Goal: Answer question/provide support: Share knowledge or assist other users

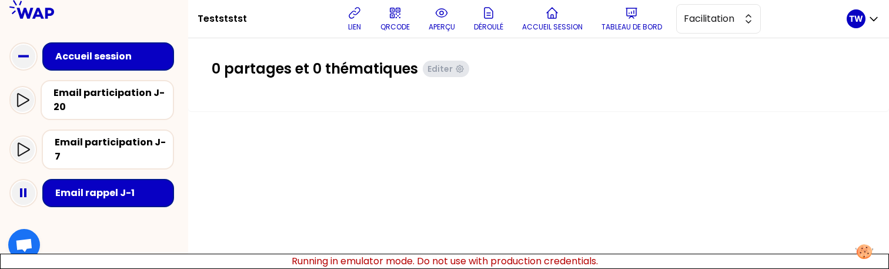
scroll to position [1, 0]
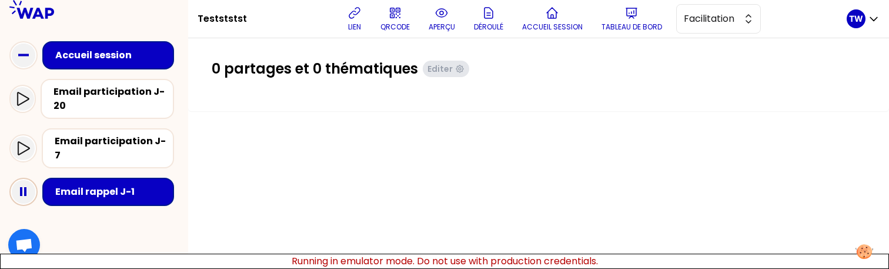
click at [28, 181] on icon at bounding box center [24, 192] width 24 height 24
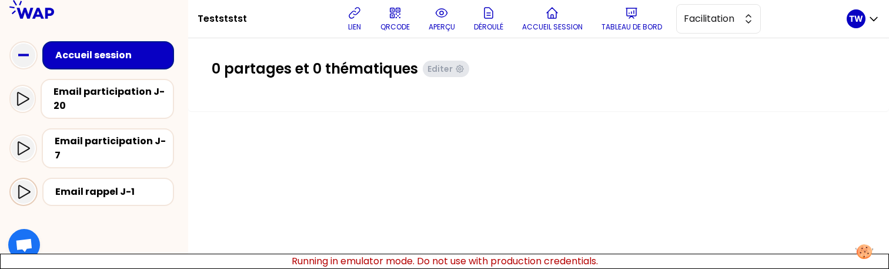
click at [19, 185] on icon at bounding box center [23, 192] width 14 height 14
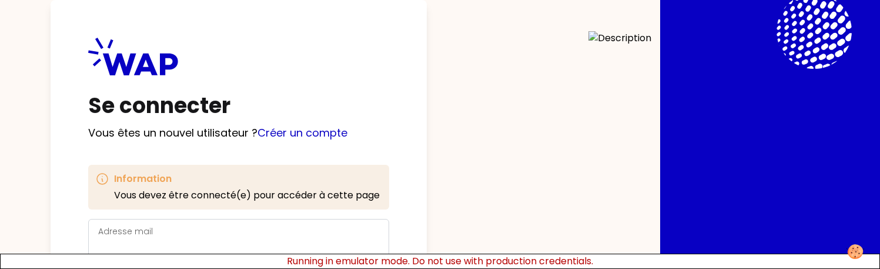
scroll to position [26, 0]
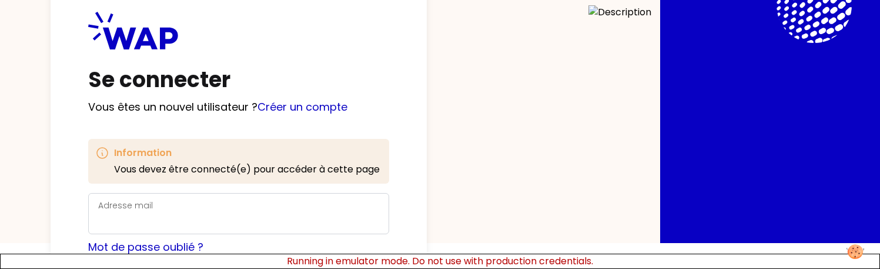
click at [257, 194] on div "Adresse mail" at bounding box center [238, 213] width 301 height 41
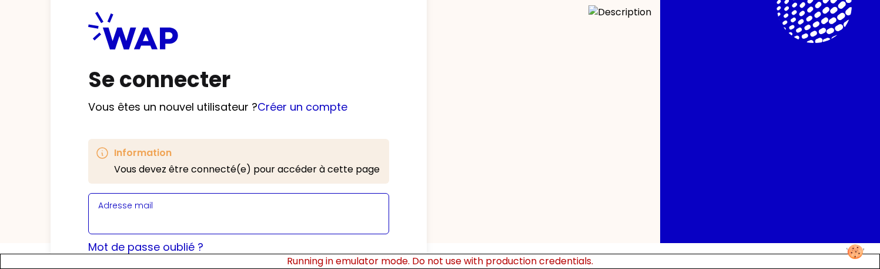
click at [239, 216] on input "Adresse mail" at bounding box center [238, 220] width 281 height 16
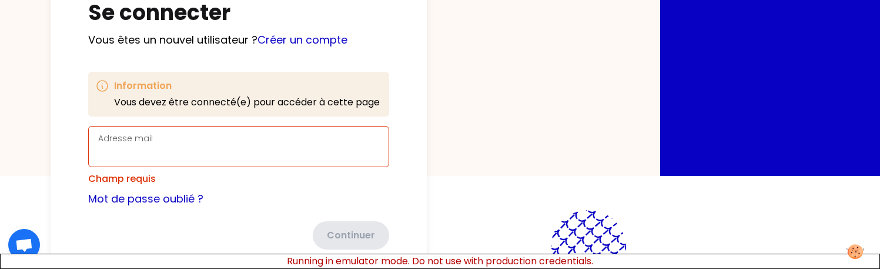
scroll to position [94, 0]
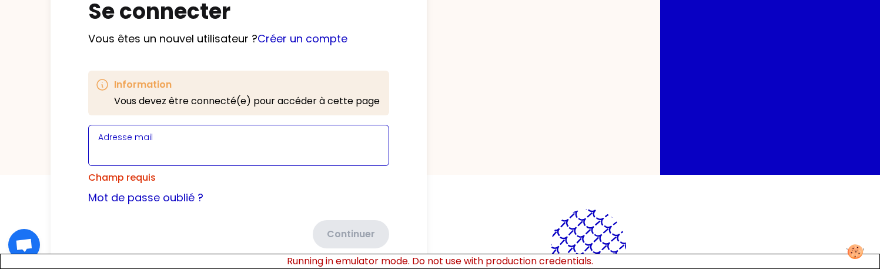
type input "t.wagner66250@gmail.com"
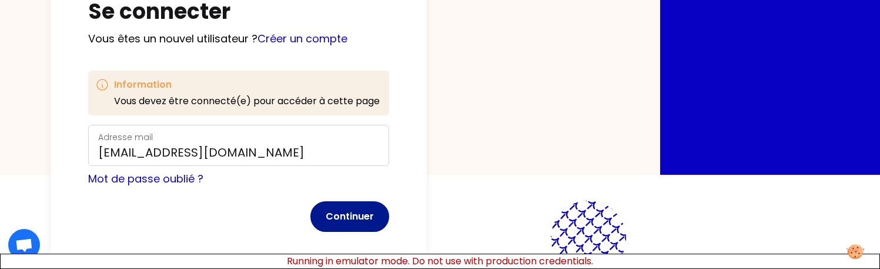
click at [355, 212] on button "Continuer" at bounding box center [350, 216] width 79 height 31
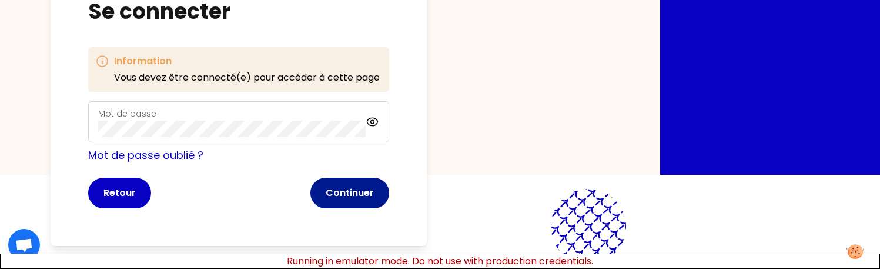
click at [348, 186] on button "Continuer" at bounding box center [350, 193] width 79 height 31
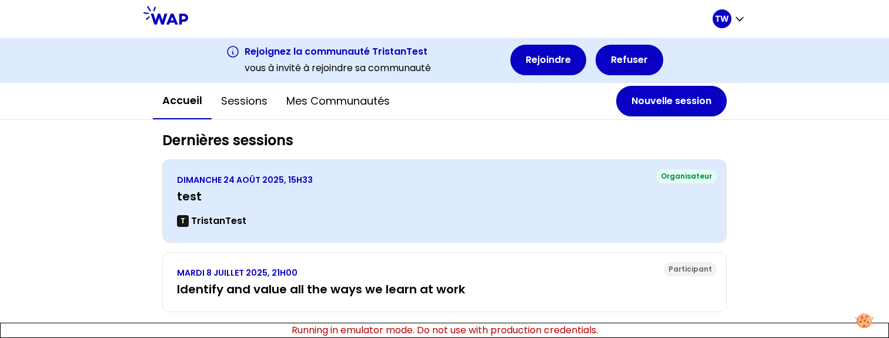
scroll to position [282, 0]
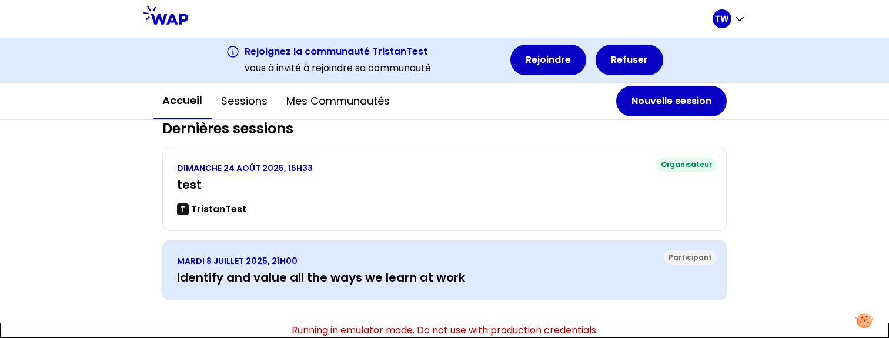
click at [456, 268] on div "MARDI 8 JUILLET 2025, 21H00 Identify and value all the ways we learn at work" at bounding box center [444, 270] width 535 height 31
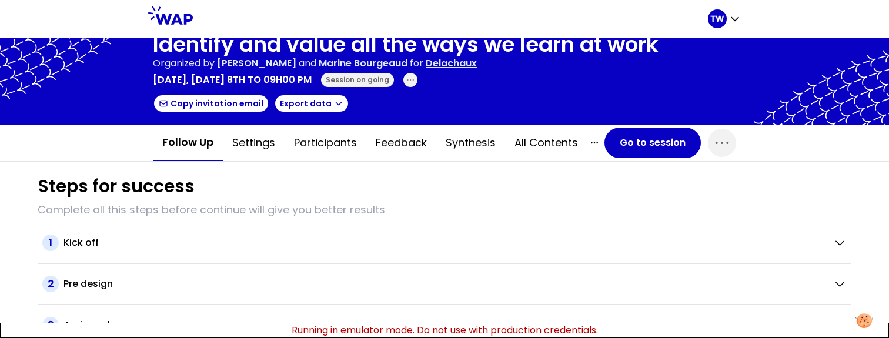
scroll to position [19, 0]
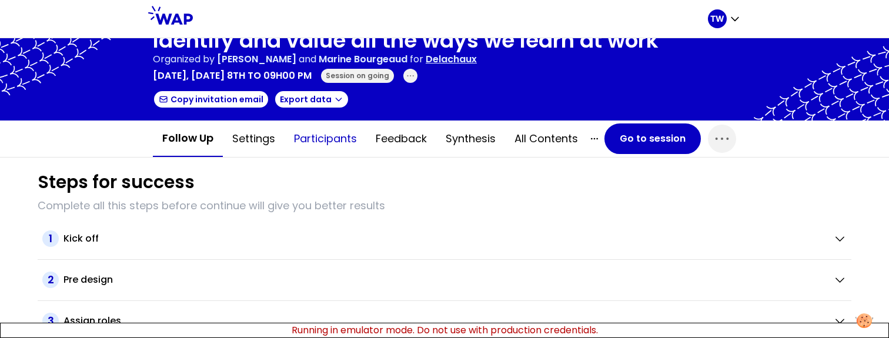
click at [338, 146] on button "Participants" at bounding box center [326, 138] width 82 height 35
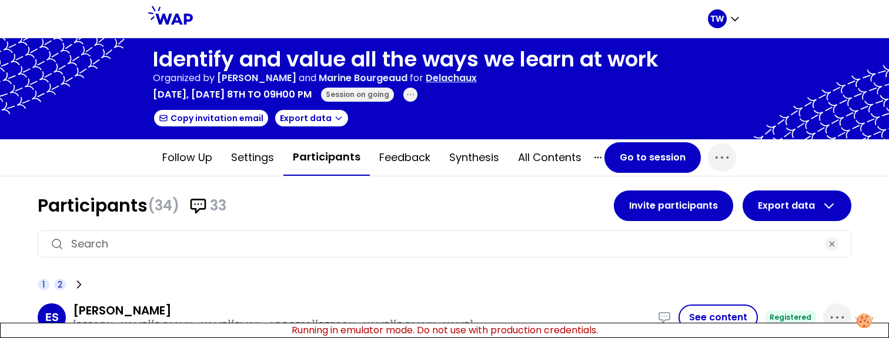
click at [62, 281] on span "2" at bounding box center [60, 285] width 12 height 12
click at [653, 159] on button "Go to session" at bounding box center [653, 157] width 96 height 31
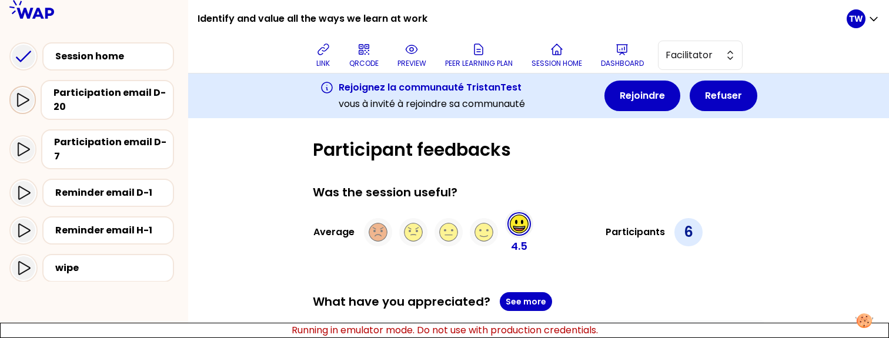
click at [24, 94] on icon at bounding box center [22, 100] width 14 height 14
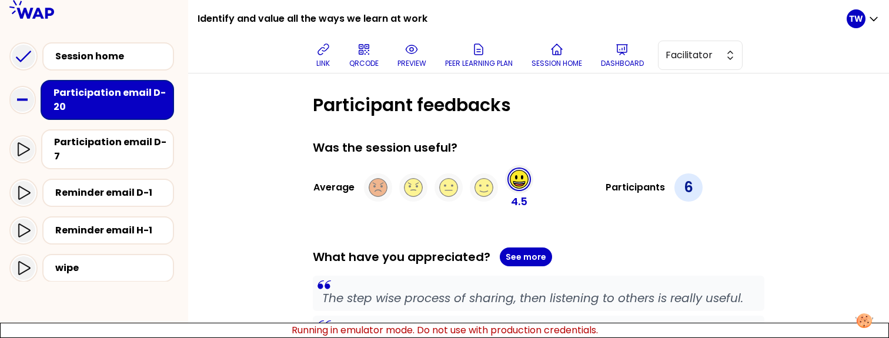
click at [115, 111] on div "Participation email D-20" at bounding box center [111, 100] width 115 height 28
click at [30, 151] on div at bounding box center [23, 150] width 24 height 24
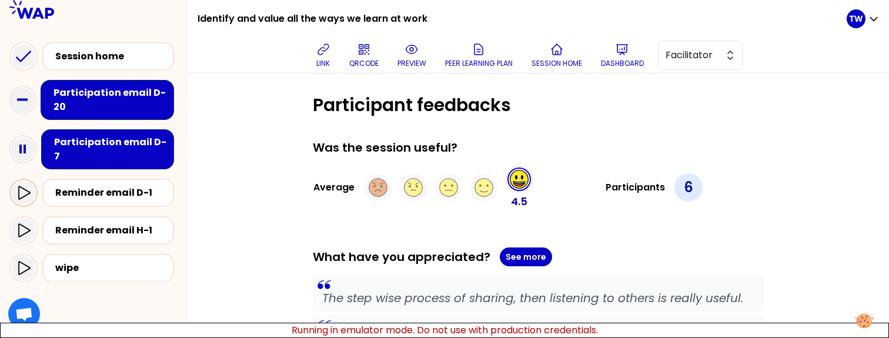
click at [29, 186] on icon at bounding box center [24, 193] width 12 height 14
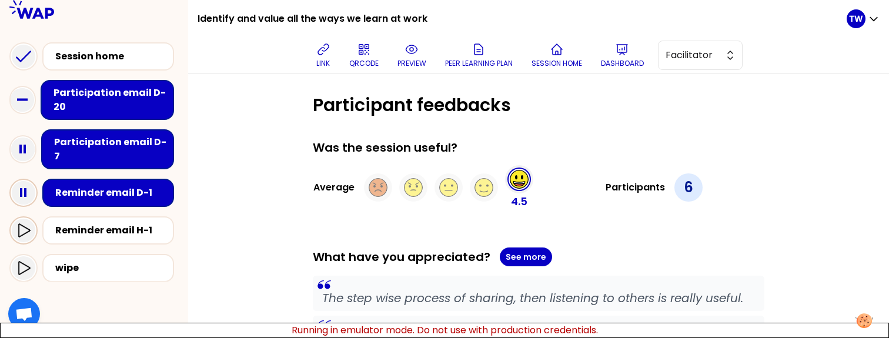
click at [21, 224] on icon at bounding box center [24, 231] width 12 height 14
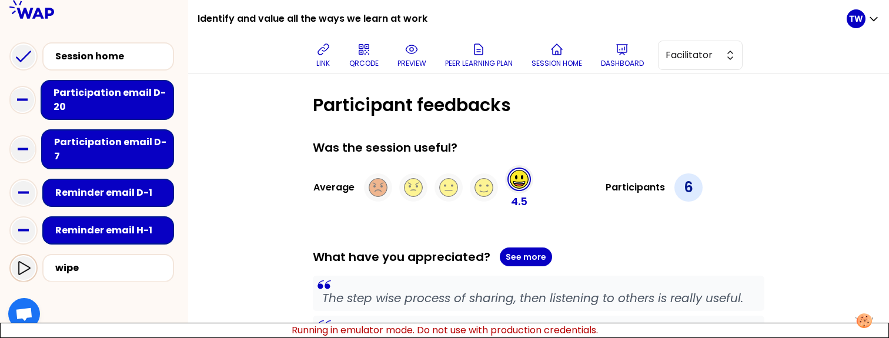
click at [29, 262] on icon at bounding box center [23, 268] width 14 height 14
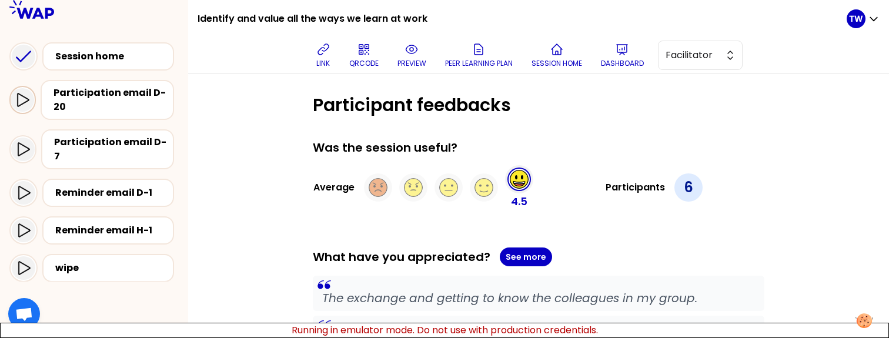
click at [18, 105] on icon at bounding box center [24, 100] width 12 height 14
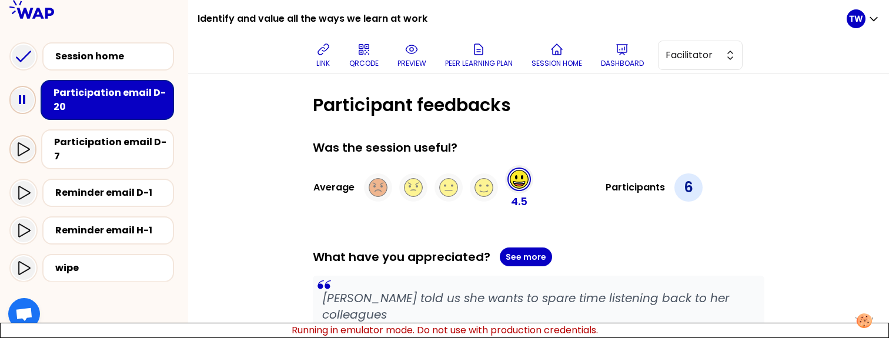
click at [19, 142] on icon at bounding box center [23, 149] width 14 height 14
click at [19, 186] on icon at bounding box center [23, 193] width 14 height 14
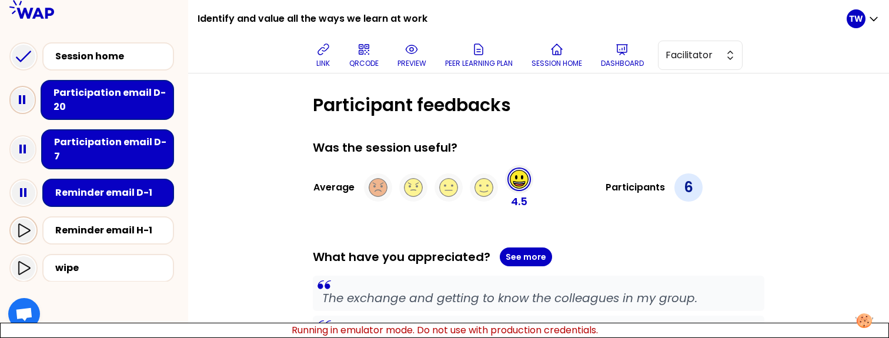
click at [21, 224] on icon at bounding box center [23, 231] width 14 height 14
